Goal: Task Accomplishment & Management: Manage account settings

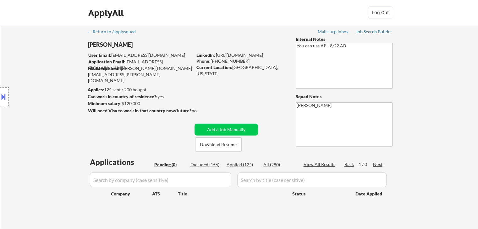
click at [363, 32] on div "Job Search Builder" at bounding box center [374, 32] width 37 height 4
select select ""pending""
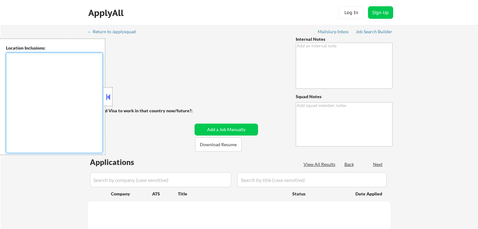
type textarea "You can use AI! - 8/22 AB"
type textarea "[PERSON_NAME]"
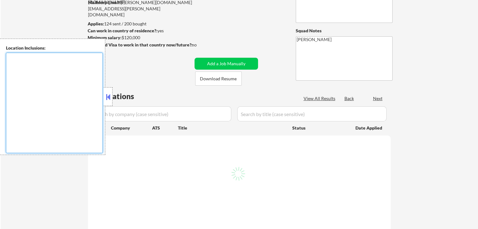
scroll to position [90, 0]
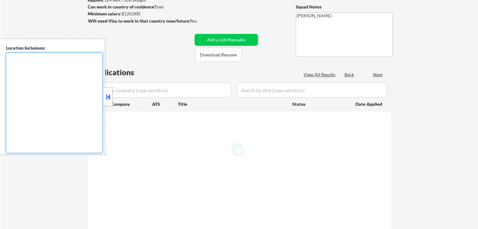
click at [106, 96] on button at bounding box center [108, 96] width 7 height 9
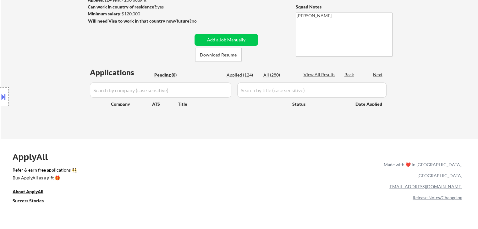
click at [421, 55] on div "← Return to /applysquad Mailslurp Inbox Job Search Builder [PERSON_NAME] User E…" at bounding box center [239, 37] width 477 height 204
click at [412, 55] on div "← Return to /applysquad Mailslurp Inbox Job Search Builder [PERSON_NAME] User E…" at bounding box center [239, 37] width 477 height 204
click at [419, 51] on div "← Return to /applysquad Mailslurp Inbox Job Search Builder Thomas Kim User Emai…" at bounding box center [239, 37] width 477 height 204
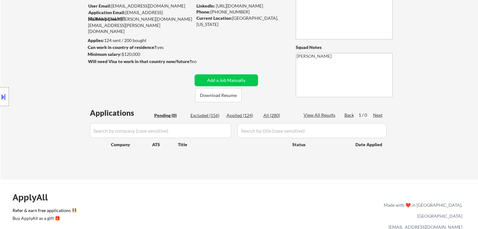
scroll to position [0, 0]
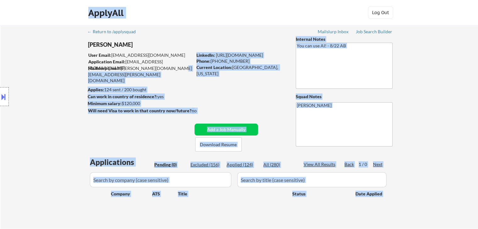
drag, startPoint x: 173, startPoint y: 69, endPoint x: 92, endPoint y: 55, distance: 81.6
click at [92, 55] on body "← Return to /applysquad Mailslurp Inbox Job Search Builder Thomas Kim User Emai…" at bounding box center [239, 114] width 478 height 229
click at [64, 63] on div "Location Inclusions: San Francisco, CA Daly City, CA South San Francisco, CA Br…" at bounding box center [56, 97] width 112 height 117
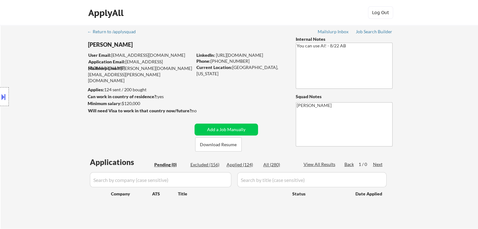
click at [192, 38] on div "← Return to /applysquad Mailslurp Inbox Job Search Builder Thomas Kim User Emai…" at bounding box center [240, 124] width 314 height 199
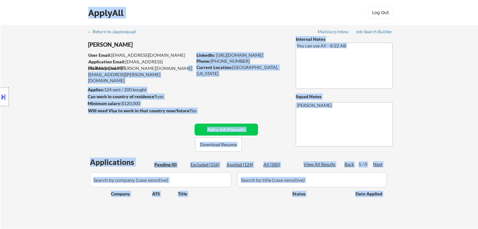
drag, startPoint x: 173, startPoint y: 70, endPoint x: 92, endPoint y: 53, distance: 83.1
click at [92, 53] on body "← Return to /applysquad Mailslurp Inbox Job Search Builder Thomas Kim User Emai…" at bounding box center [239, 114] width 478 height 229
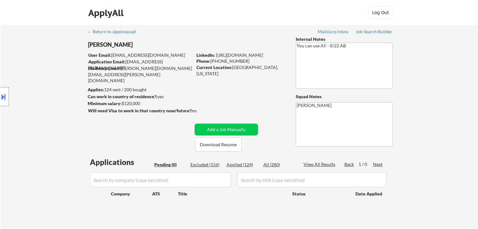
click at [412, 75] on div "← Return to /applysquad Mailslurp Inbox Job Search Builder Thomas Kim User Emai…" at bounding box center [239, 127] width 477 height 204
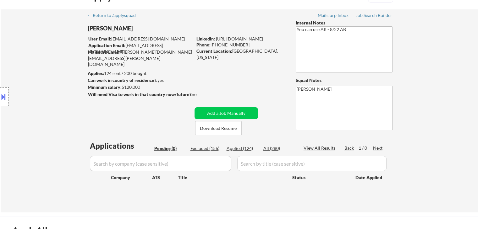
scroll to position [31, 0]
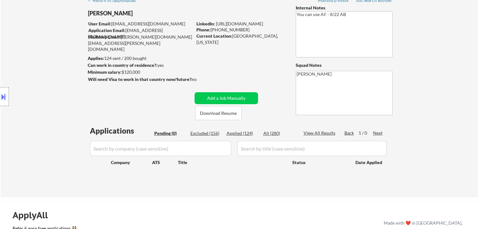
click at [458, 82] on div "← Return to /applysquad Mailslurp Inbox Job Search Builder Thomas Kim User Emai…" at bounding box center [239, 96] width 477 height 204
click at [429, 70] on div "← Return to /applysquad Mailslurp Inbox Job Search Builder Thomas Kim User Emai…" at bounding box center [239, 96] width 477 height 204
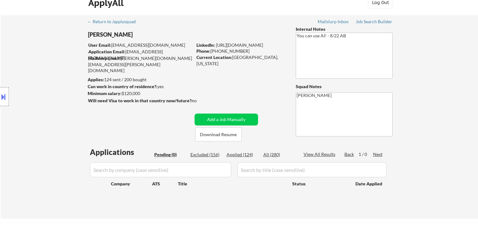
scroll to position [0, 0]
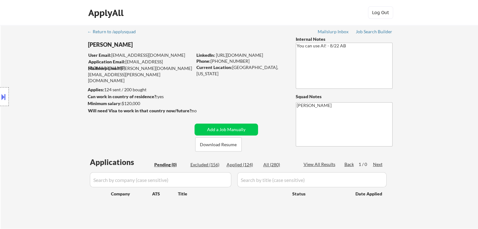
click at [431, 70] on div "← Return to /applysquad Mailslurp Inbox Job Search Builder Thomas Kim User Emai…" at bounding box center [239, 127] width 477 height 204
click at [432, 70] on div "← Return to /applysquad Mailslurp Inbox Job Search Builder Thomas Kim User Emai…" at bounding box center [239, 127] width 477 height 204
click at [433, 70] on div "← Return to /applysquad Mailslurp Inbox Job Search Builder Thomas Kim User Emai…" at bounding box center [239, 127] width 477 height 204
click at [434, 69] on div "← Return to /applysquad Mailslurp Inbox Job Search Builder Thomas Kim User Emai…" at bounding box center [239, 127] width 477 height 204
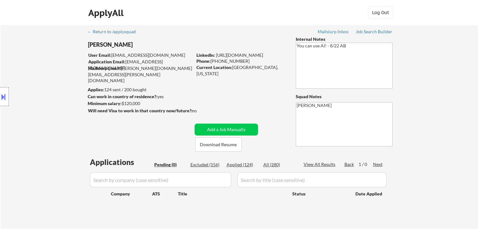
click at [54, 72] on div "Location Inclusions: San Francisco, CA Daly City, CA South San Francisco, CA Br…" at bounding box center [56, 97] width 112 height 117
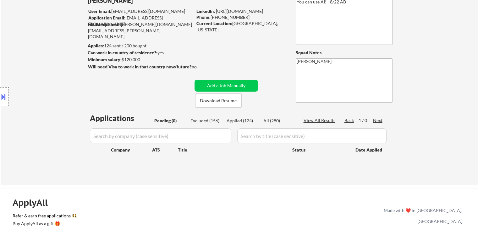
scroll to position [63, 0]
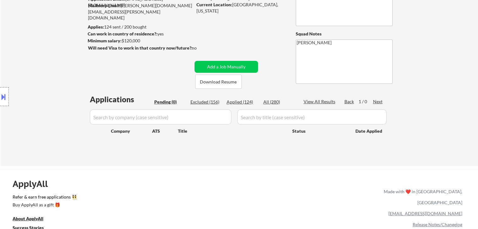
click at [56, 72] on div "Location Inclusions: San Francisco, CA Daly City, CA South San Francisco, CA Br…" at bounding box center [56, 97] width 112 height 117
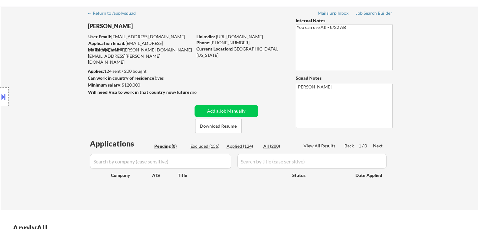
scroll to position [0, 0]
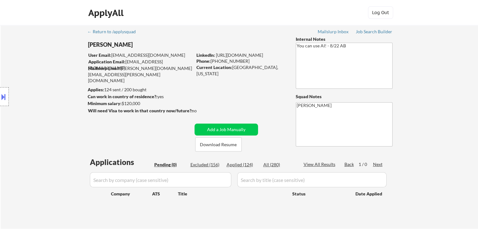
click at [57, 72] on div "Location Inclusions: San Francisco, CA Daly City, CA South San Francisco, CA Br…" at bounding box center [56, 97] width 112 height 117
drag, startPoint x: 158, startPoint y: 69, endPoint x: 121, endPoint y: 67, distance: 36.5
click at [121, 67] on div "Mailslurp Email: thomas.kim@mailflux.com" at bounding box center [140, 74] width 104 height 19
click at [132, 81] on div "← Return to /applysquad Mailslurp Inbox Job Search Builder Thomas Kim User Emai…" at bounding box center [240, 124] width 314 height 199
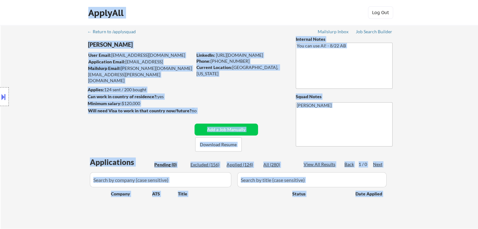
drag, startPoint x: 152, startPoint y: 85, endPoint x: 104, endPoint y: 88, distance: 48.1
click at [98, 89] on body "← Return to /applysquad Mailslurp Inbox Job Search Builder Thomas Kim User Emai…" at bounding box center [239, 114] width 478 height 229
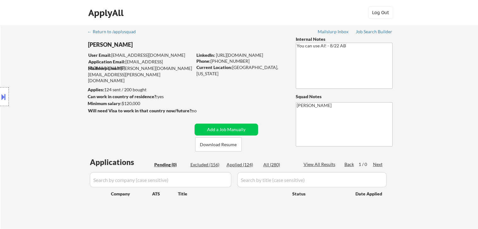
drag, startPoint x: 142, startPoint y: 132, endPoint x: 139, endPoint y: 132, distance: 3.2
click at [142, 132] on div "← Return to /applysquad Mailslurp Inbox Job Search Builder Thomas Kim User Emai…" at bounding box center [240, 124] width 314 height 199
click at [56, 118] on div "Location Inclusions: San Francisco, CA Daly City, CA South San Francisco, CA Br…" at bounding box center [56, 97] width 112 height 117
click at [200, 38] on div "← Return to /applysquad Mailslurp Inbox Job Search Builder Thomas Kim User Emai…" at bounding box center [240, 124] width 314 height 199
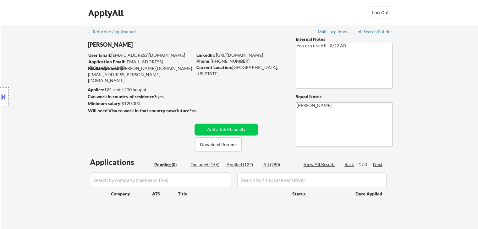
click at [180, 16] on div "ApplyAll Log In Sign Up Log Out" at bounding box center [239, 14] width 314 height 16
drag, startPoint x: 55, startPoint y: 55, endPoint x: 95, endPoint y: 40, distance: 42.4
click at [55, 55] on div "Location Inclusions: San Francisco, CA Daly City, CA South San Francisco, CA Br…" at bounding box center [56, 97] width 112 height 117
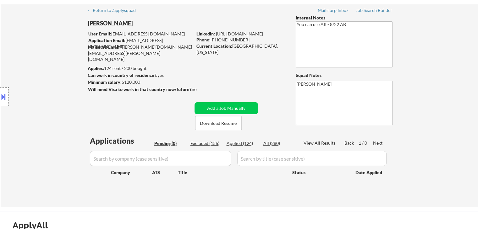
scroll to position [31, 0]
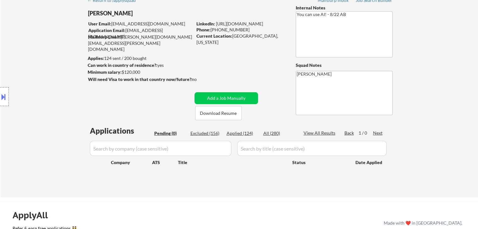
click at [64, 100] on div "Location Inclusions: San Francisco, CA Daly City, CA South San Francisco, CA Br…" at bounding box center [56, 97] width 112 height 117
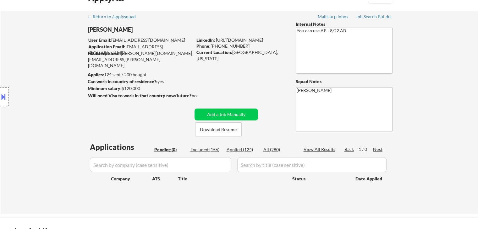
scroll to position [0, 0]
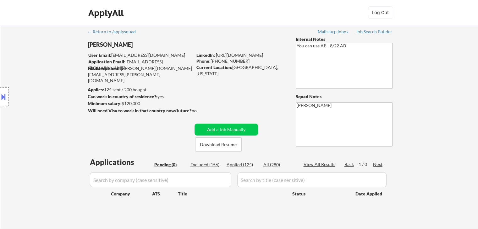
click at [42, 107] on div "Location Inclusions: San Francisco, CA Daly City, CA South San Francisco, CA Br…" at bounding box center [56, 97] width 112 height 117
drag, startPoint x: 152, startPoint y: 90, endPoint x: 106, endPoint y: 87, distance: 46.2
click at [106, 87] on body "← Return to /applysquad Mailslurp Inbox Job Search Builder Thomas Kim User Emai…" at bounding box center [239, 114] width 478 height 229
click at [60, 86] on div "Location Inclusions: San Francisco, CA Daly City, CA South San Francisco, CA Br…" at bounding box center [56, 97] width 112 height 117
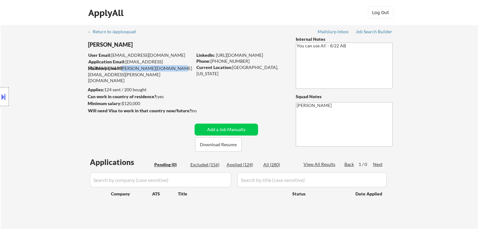
drag, startPoint x: 173, startPoint y: 67, endPoint x: 121, endPoint y: 71, distance: 51.6
click at [121, 71] on div "Mailslurp Email: thomas.kim@mailflux.com" at bounding box center [140, 74] width 104 height 19
click at [148, 84] on div "← Return to /applysquad Mailslurp Inbox Job Search Builder Thomas Kim User Emai…" at bounding box center [240, 124] width 314 height 199
click at [43, 85] on div "Location Inclusions: San Francisco, CA Daly City, CA South San Francisco, CA Br…" at bounding box center [56, 97] width 112 height 117
click at [0, 97] on button at bounding box center [3, 97] width 7 height 10
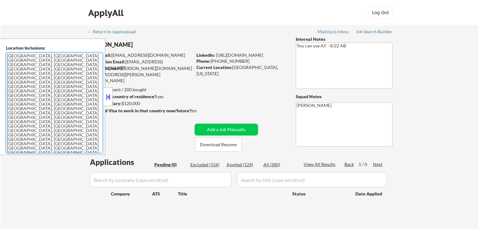
drag, startPoint x: 22, startPoint y: 90, endPoint x: 0, endPoint y: 58, distance: 37.9
click at [0, 58] on div "Location Inclusions: San Francisco, CA Daly City, CA South San Francisco, CA Br…" at bounding box center [52, 97] width 105 height 117
click at [108, 101] on button at bounding box center [108, 96] width 7 height 9
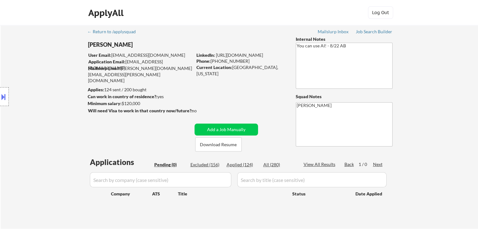
click at [55, 83] on div "Location Inclusions: San Francisco, CA Daly City, CA South San Francisco, CA Br…" at bounding box center [56, 97] width 112 height 117
click at [52, 85] on div "Location Inclusions: San Francisco, CA Daly City, CA South San Francisco, CA Br…" at bounding box center [56, 97] width 112 height 117
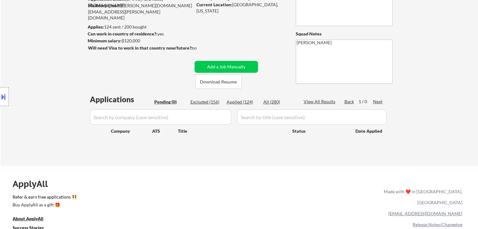
click at [51, 86] on div "Location Inclusions: San Francisco, CA Daly City, CA South San Francisco, CA Br…" at bounding box center [56, 97] width 112 height 117
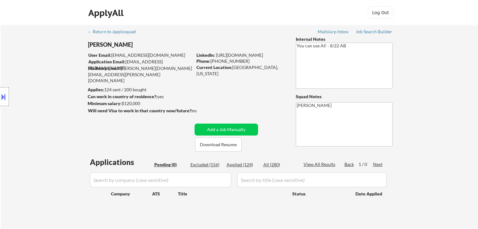
click at [51, 86] on div "Location Inclusions: San Francisco, CA Daly City, CA South San Francisco, CA Br…" at bounding box center [56, 97] width 112 height 117
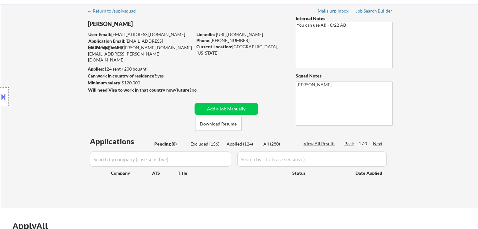
scroll to position [31, 0]
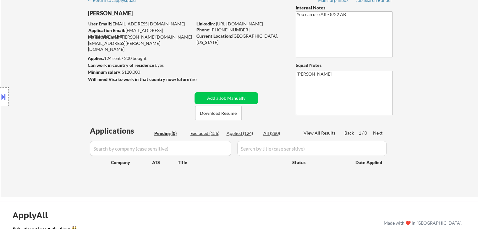
click at [50, 80] on div "Location Inclusions: San Francisco, CA Daly City, CA South San Francisco, CA Br…" at bounding box center [56, 97] width 112 height 117
